Goal: Task Accomplishment & Management: Manage account settings

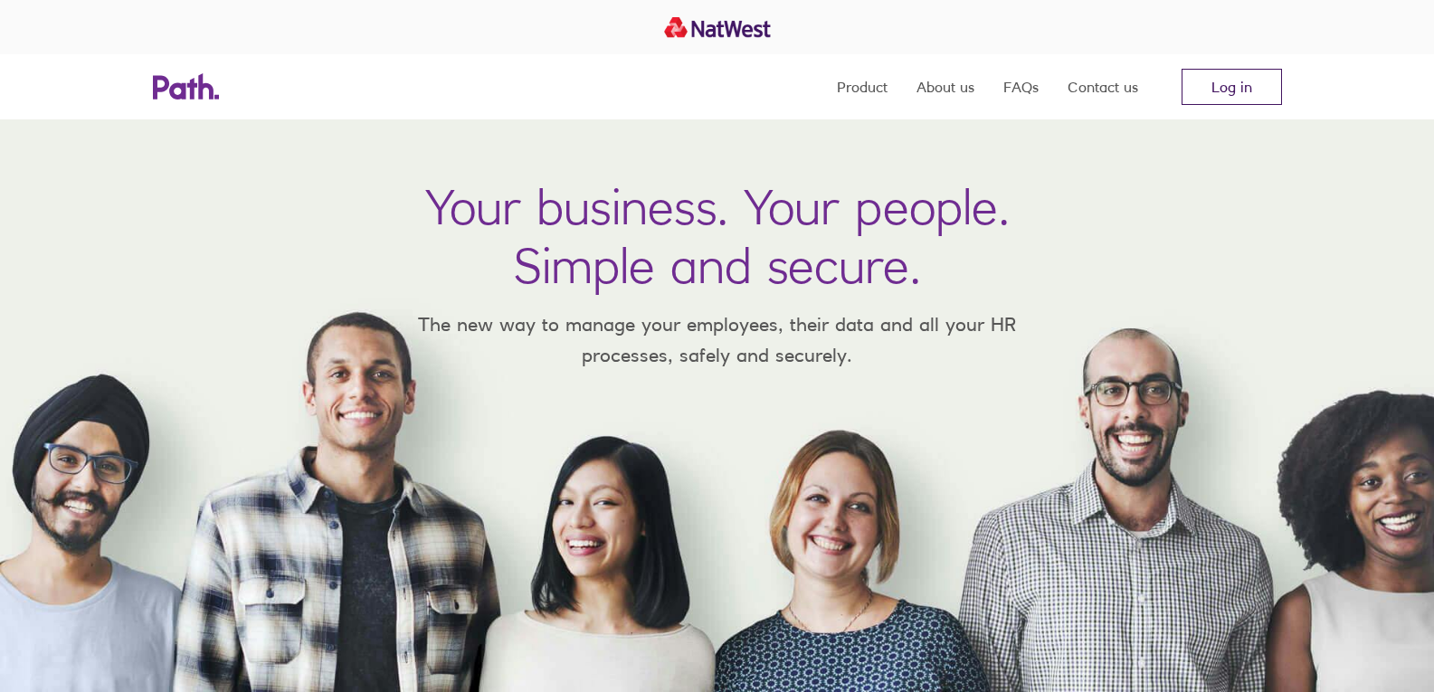
click at [1216, 91] on link "Log in" at bounding box center [1231, 87] width 100 height 36
drag, startPoint x: 1227, startPoint y: 90, endPoint x: 1217, endPoint y: 94, distance: 11.4
click at [1227, 90] on link "Log in" at bounding box center [1231, 87] width 100 height 36
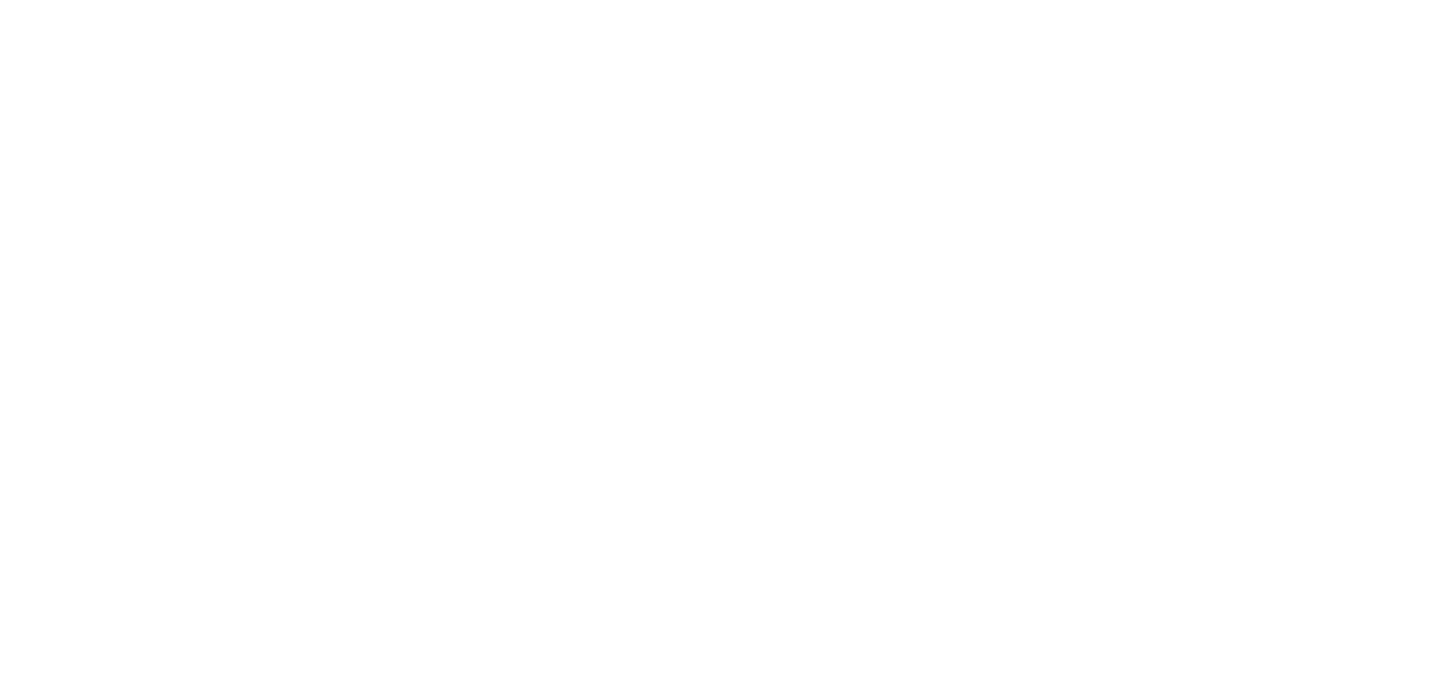
click at [311, 187] on div at bounding box center [723, 346] width 1447 height 692
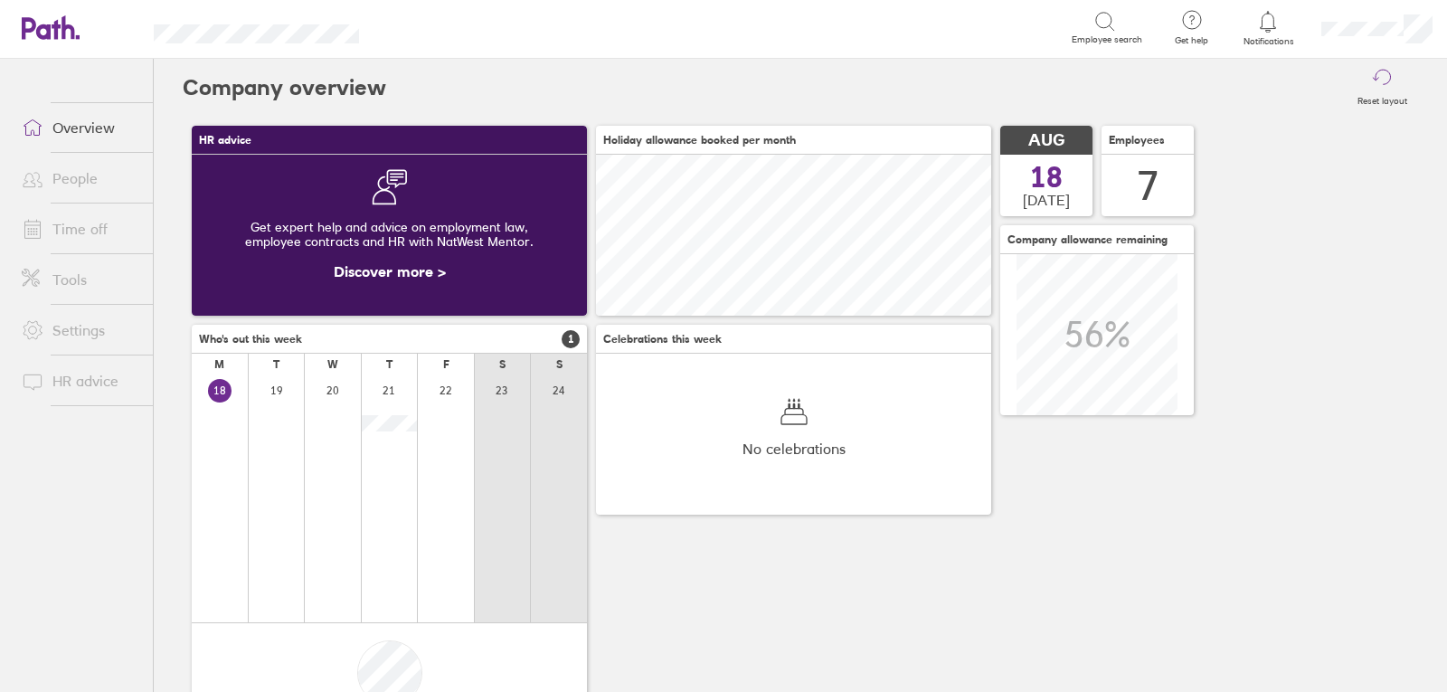
scroll to position [161, 395]
click at [74, 231] on link "Time off" at bounding box center [80, 229] width 146 height 36
